Goal: Task Accomplishment & Management: Manage account settings

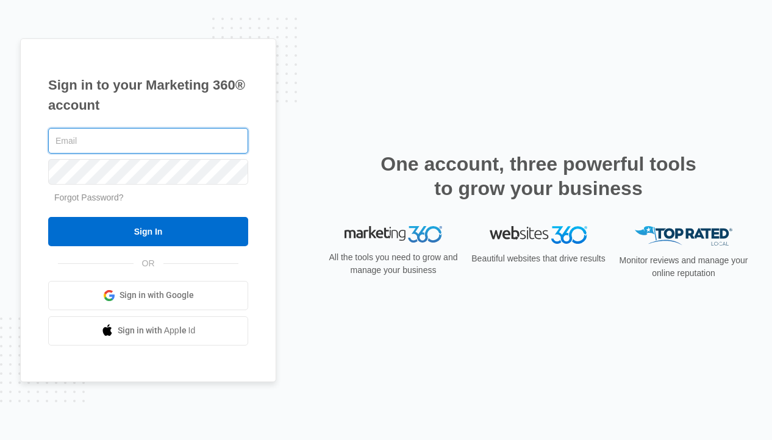
click at [0, 440] on com-1password-button at bounding box center [0, 440] width 0 height 0
type input "/..[/;""
click at [48, 217] on input "Sign In" at bounding box center [148, 231] width 200 height 29
click at [138, 139] on input "/..[/;"" at bounding box center [148, 141] width 200 height 26
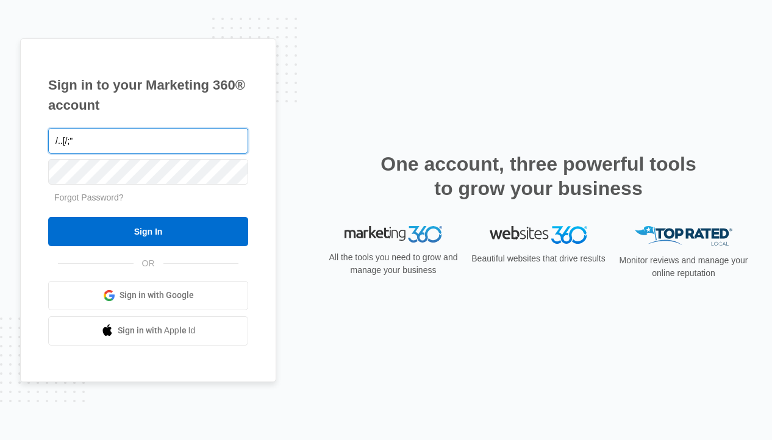
click at [138, 139] on input "/..[/;"" at bounding box center [148, 141] width 200 height 26
type input "[PERSON_NAME][EMAIL_ADDRESS][DOMAIN_NAME]"
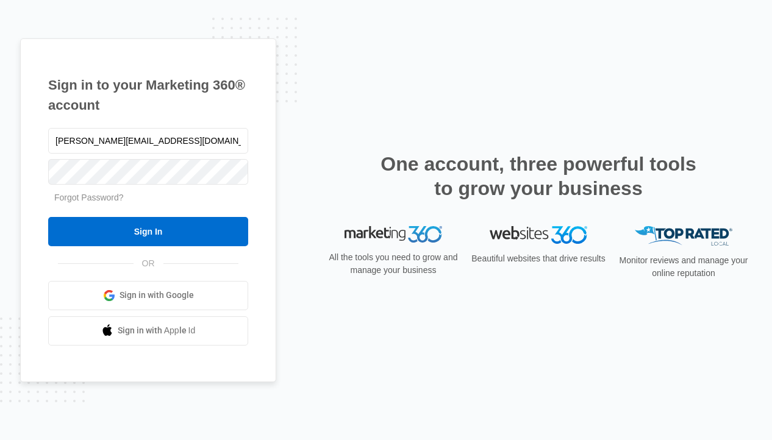
click at [244, 209] on form "amelia@sustainwithme.com Forgot Password? Sign In" at bounding box center [148, 186] width 200 height 121
click at [101, 147] on input "text" at bounding box center [148, 141] width 200 height 26
click at [0, 440] on com-1password-button at bounding box center [0, 440] width 0 height 0
type input "[PERSON_NAME][EMAIL_ADDRESS][DOMAIN_NAME]"
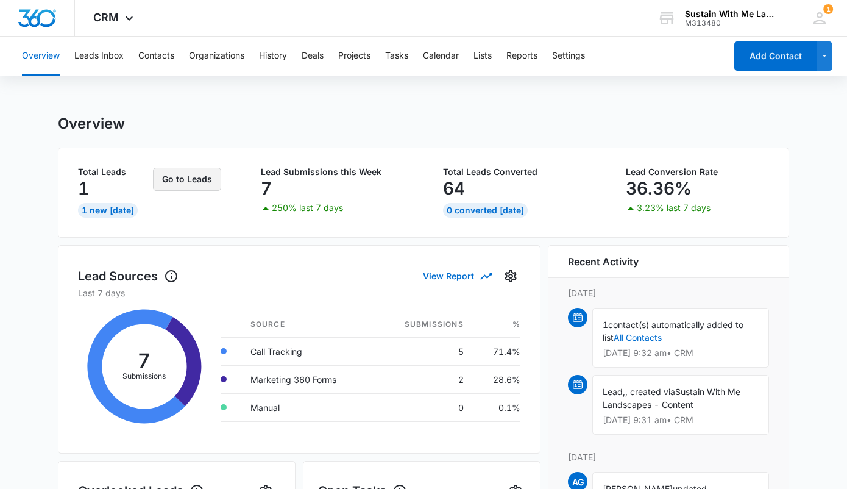
click at [182, 175] on button "Go to Leads" at bounding box center [187, 179] width 68 height 23
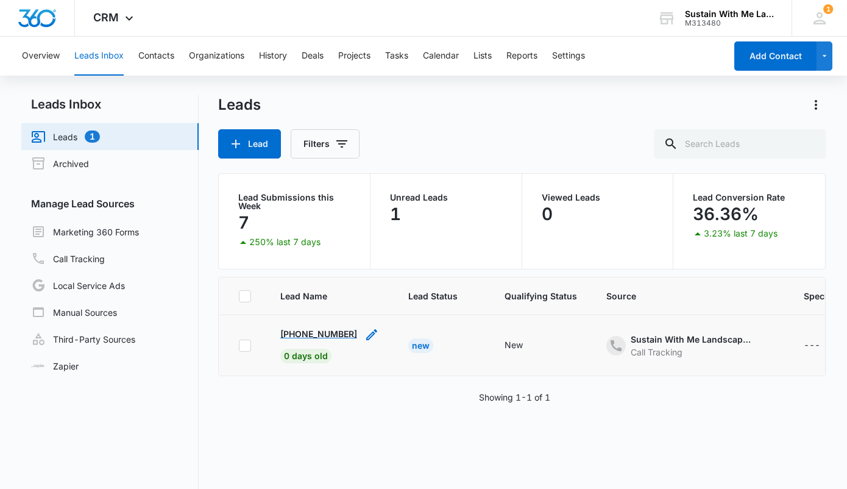
click at [316, 327] on p "+19257082365" at bounding box center [318, 333] width 77 height 13
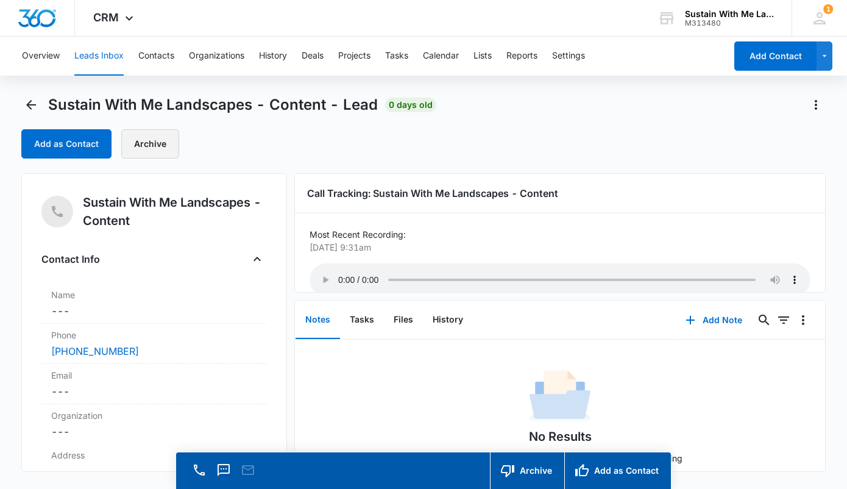
click at [142, 144] on button "Archive" at bounding box center [150, 143] width 58 height 29
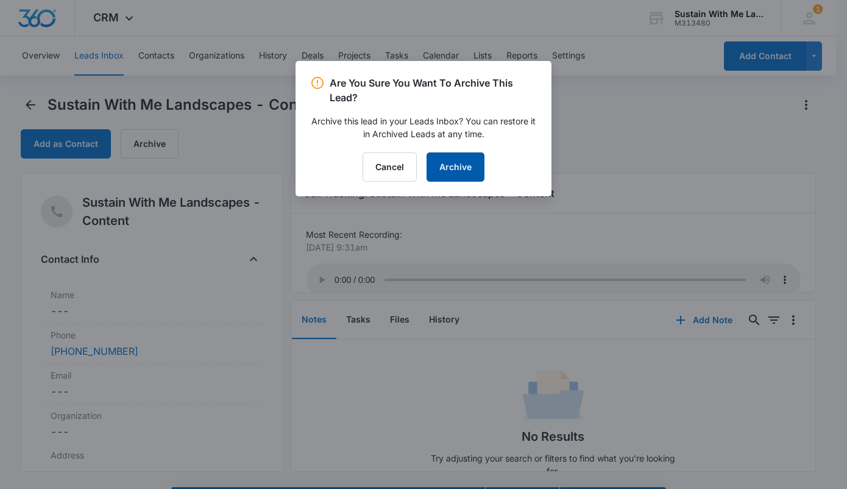
click at [447, 169] on button "Archive" at bounding box center [456, 166] width 58 height 29
